Goal: Navigation & Orientation: Understand site structure

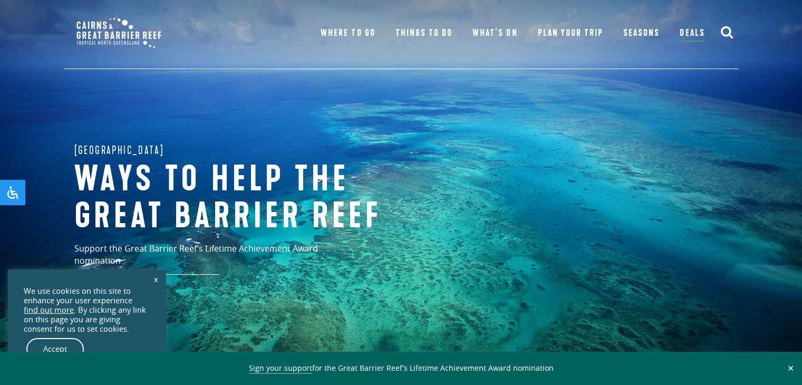
click at [157, 276] on link "x" at bounding box center [156, 278] width 15 height 23
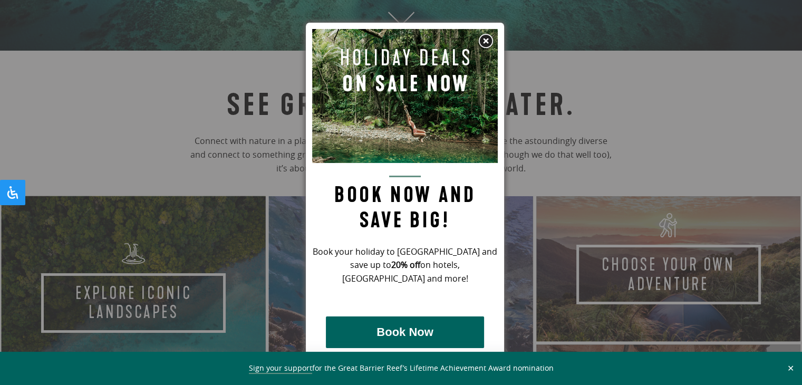
scroll to position [372, 0]
click at [484, 40] on img at bounding box center [486, 41] width 16 height 16
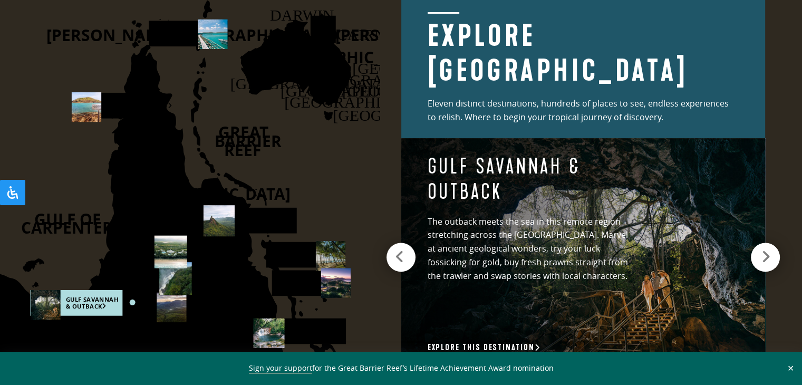
scroll to position [1424, 0]
click at [184, 25] on rect at bounding box center [188, 33] width 79 height 26
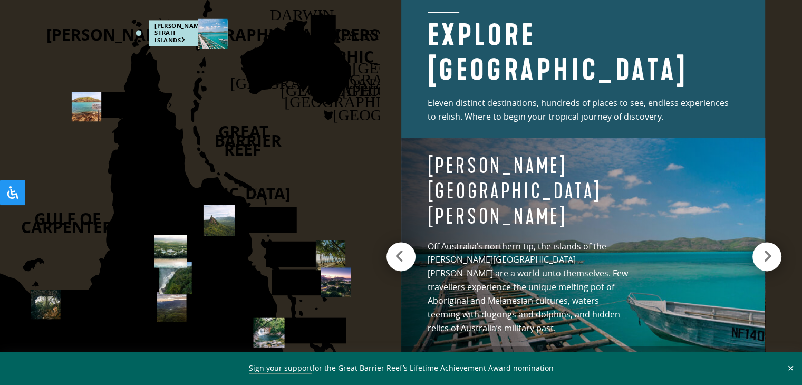
click at [759, 244] on div at bounding box center [767, 256] width 29 height 29
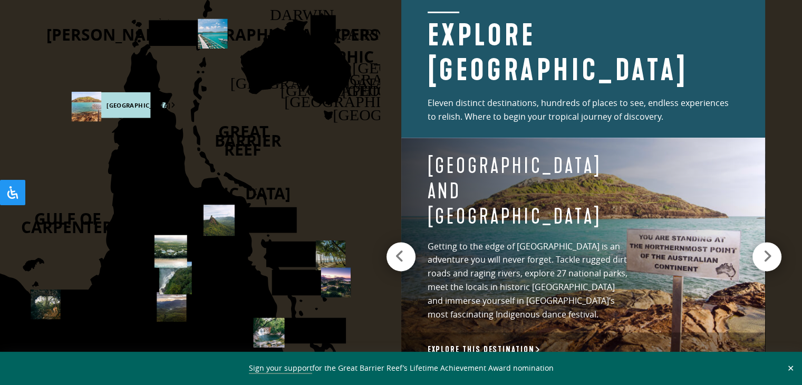
click at [759, 244] on div at bounding box center [767, 256] width 29 height 29
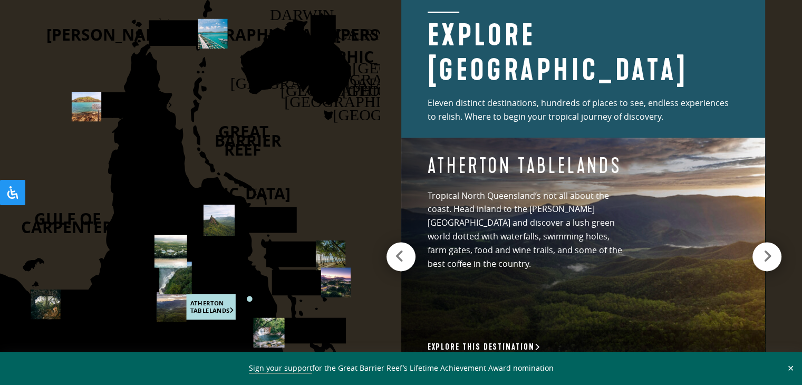
click at [759, 244] on div at bounding box center [767, 256] width 29 height 29
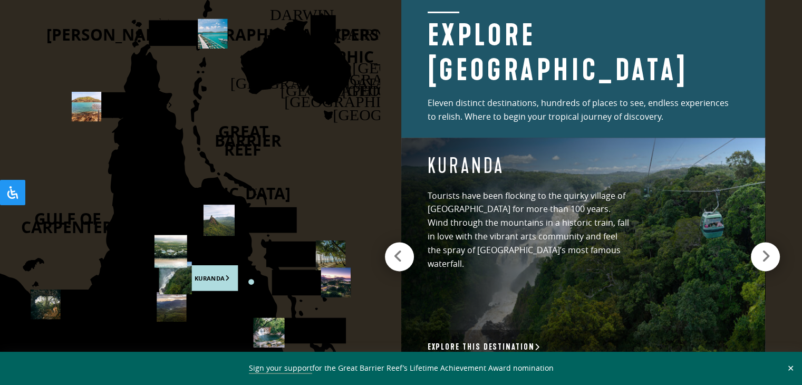
click at [399, 249] on icon at bounding box center [397, 256] width 9 height 15
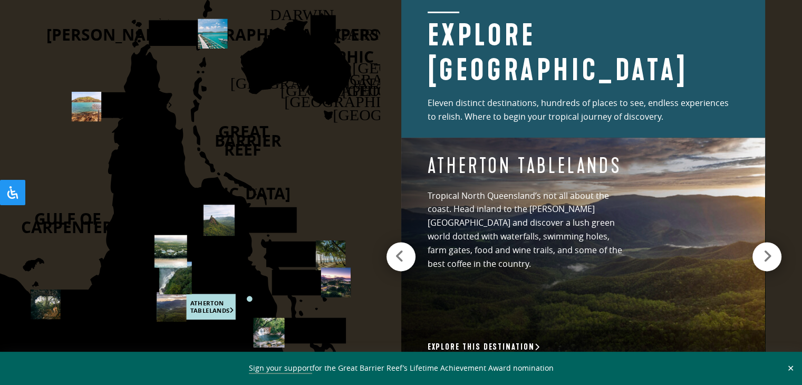
click at [762, 243] on div at bounding box center [767, 256] width 29 height 29
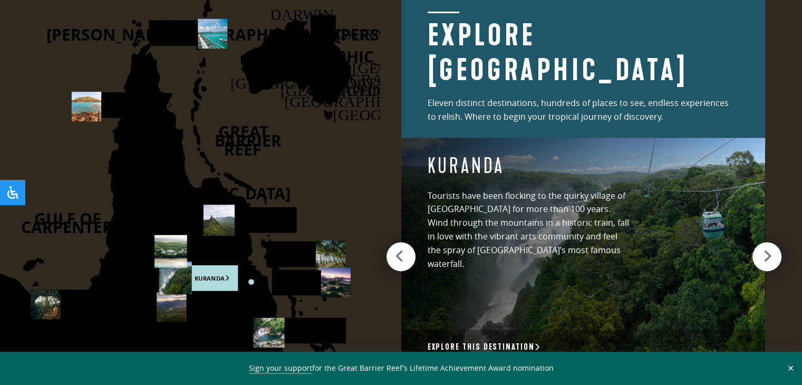
click at [761, 252] on div at bounding box center [767, 256] width 29 height 29
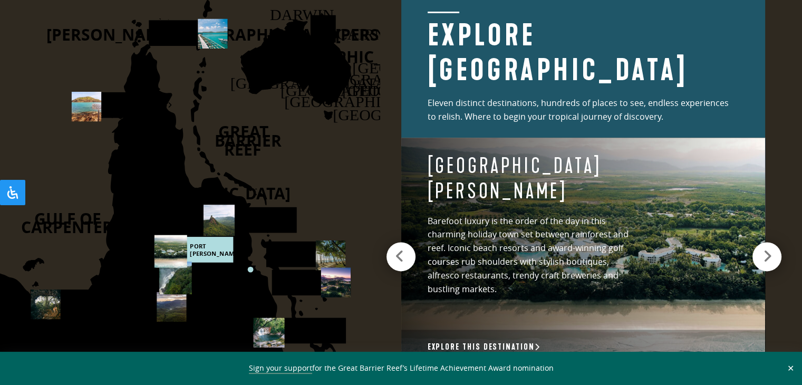
click at [761, 249] on div at bounding box center [767, 256] width 29 height 29
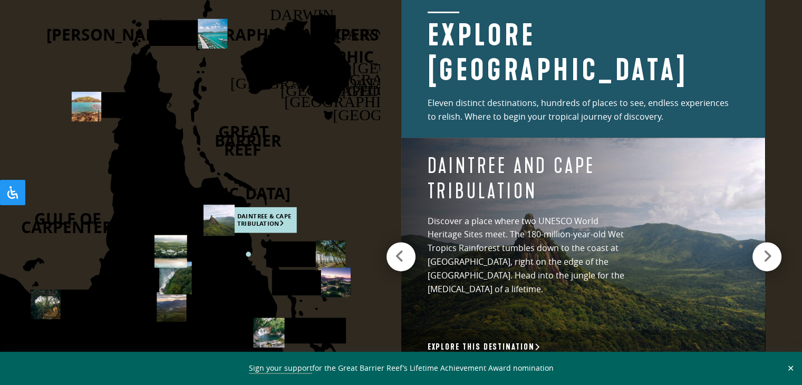
click at [759, 249] on div at bounding box center [767, 256] width 29 height 29
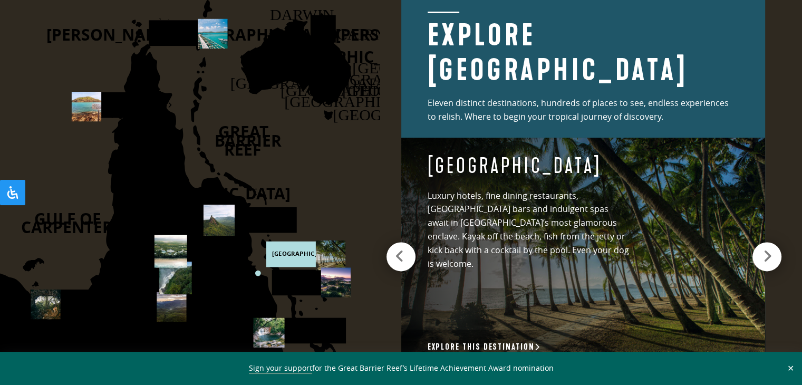
click at [763, 249] on icon at bounding box center [767, 256] width 9 height 15
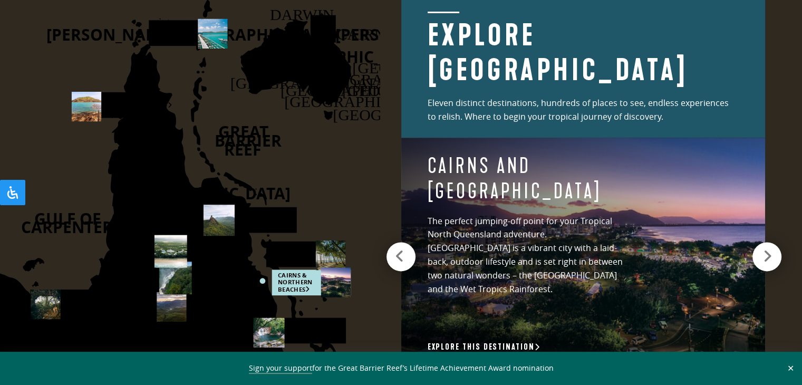
click at [763, 249] on icon at bounding box center [767, 256] width 9 height 15
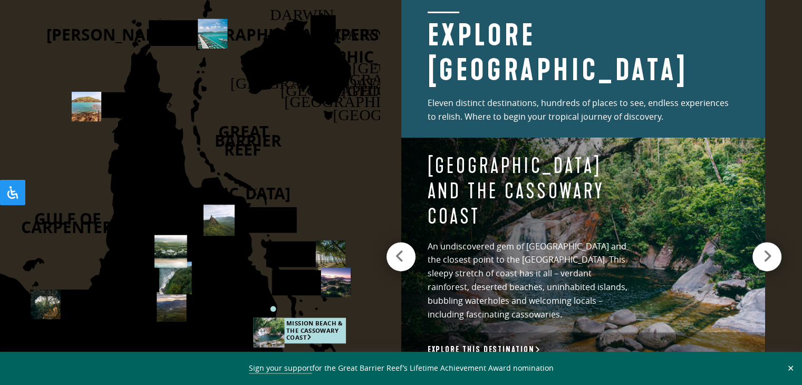
click at [763, 249] on icon at bounding box center [767, 256] width 9 height 15
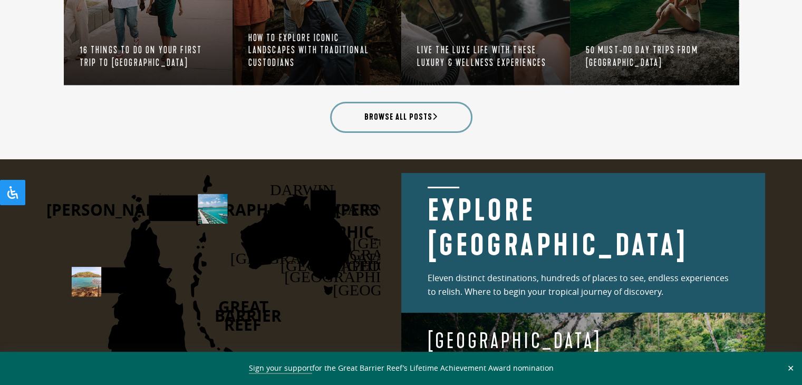
scroll to position [1248, 0]
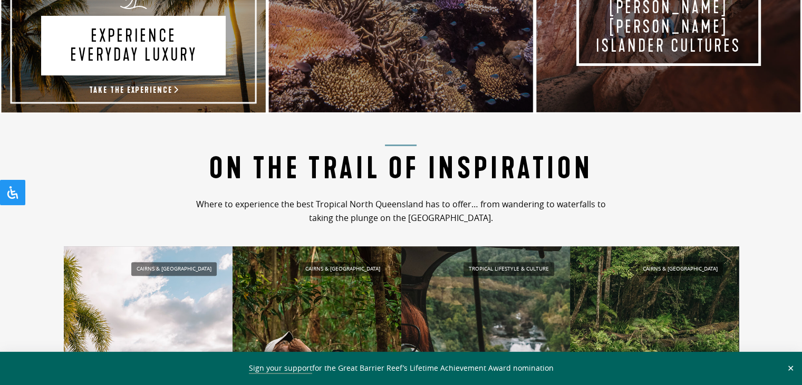
scroll to position [799, 0]
